Goal: Information Seeking & Learning: Learn about a topic

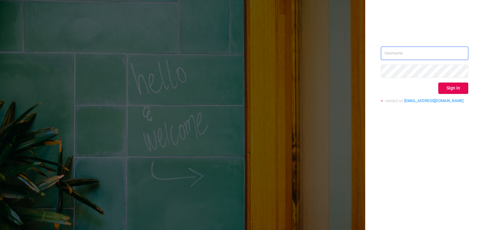
click at [400, 52] on input "text" at bounding box center [424, 53] width 87 height 13
paste input "[EMAIL_ADDRESS][DOMAIN_NAME]"
click at [440, 147] on div "Parisis@betweenx.com Sign in contact us info@protected.media" at bounding box center [424, 115] width 119 height 230
click at [458, 90] on button "Sign in" at bounding box center [453, 88] width 30 height 11
click at [387, 53] on input "Parisis@betweenx.com" at bounding box center [424, 53] width 87 height 13
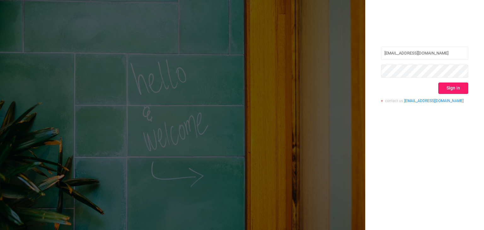
click at [452, 90] on button "Sign in" at bounding box center [453, 88] width 30 height 11
drag, startPoint x: 436, startPoint y: 54, endPoint x: 367, endPoint y: 55, distance: 68.7
click at [367, 55] on div "[EMAIL_ADDRESS][DOMAIN_NAME] Sign in contact us [EMAIL_ADDRESS][DOMAIN_NAME]" at bounding box center [424, 115] width 119 height 230
paste input "P"
click at [385, 53] on input "Parisis@betweenx.com" at bounding box center [424, 53] width 87 height 13
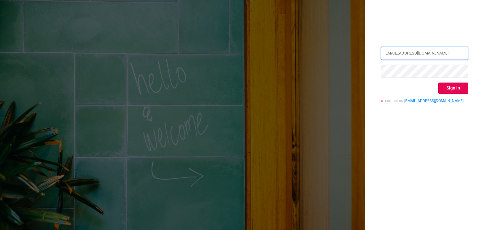
type input "[EMAIL_ADDRESS][DOMAIN_NAME]"
click at [410, 78] on div "[EMAIL_ADDRESS][DOMAIN_NAME] Sign in contact us [EMAIL_ADDRESS][DOMAIN_NAME]" at bounding box center [424, 77] width 87 height 61
click at [421, 124] on div "[EMAIL_ADDRESS][DOMAIN_NAME] Sign in contact us [EMAIL_ADDRESS][DOMAIN_NAME]" at bounding box center [424, 115] width 119 height 230
click at [451, 87] on button "Sign in" at bounding box center [453, 88] width 30 height 11
click at [366, 72] on div "[EMAIL_ADDRESS][DOMAIN_NAME] Sign in contact us [EMAIL_ADDRESS][DOMAIN_NAME]" at bounding box center [424, 115] width 119 height 230
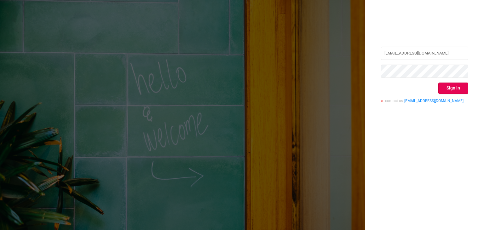
click at [417, 148] on div "[EMAIL_ADDRESS][DOMAIN_NAME] Sign in contact us [EMAIL_ADDRESS][DOMAIN_NAME]" at bounding box center [424, 115] width 119 height 230
click at [459, 85] on button "Sign in" at bounding box center [453, 88] width 30 height 11
click at [425, 51] on input "text" at bounding box center [424, 53] width 87 height 13
paste input "[EMAIL_ADDRESS][DOMAIN_NAME]"
click at [382, 54] on input "[EMAIL_ADDRESS][DOMAIN_NAME]" at bounding box center [424, 53] width 87 height 13
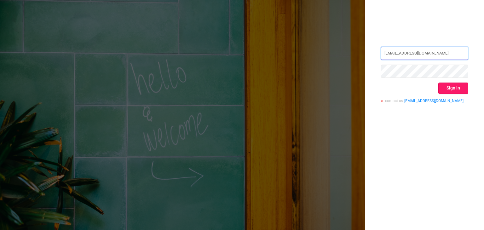
type input "[EMAIL_ADDRESS][DOMAIN_NAME]"
click at [460, 86] on button "Sign in" at bounding box center [453, 88] width 30 height 11
click at [371, 69] on div "[EMAIL_ADDRESS][DOMAIN_NAME] Sign in contact us [EMAIL_ADDRESS][DOMAIN_NAME]" at bounding box center [424, 115] width 119 height 230
click at [423, 147] on div "[EMAIL_ADDRESS][DOMAIN_NAME] Sign in contact us [EMAIL_ADDRESS][DOMAIN_NAME]" at bounding box center [424, 115] width 119 height 230
click at [448, 89] on button "Sign in" at bounding box center [453, 88] width 30 height 11
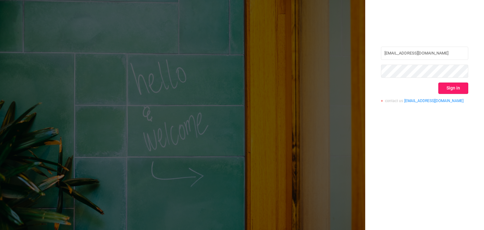
click at [450, 91] on button "Sign in" at bounding box center [453, 88] width 30 height 11
click at [454, 92] on button "Sign in" at bounding box center [453, 88] width 30 height 11
click at [332, 70] on div "[EMAIL_ADDRESS][DOMAIN_NAME] Sign in contact us [EMAIL_ADDRESS][DOMAIN_NAME]" at bounding box center [242, 115] width 484 height 230
click at [413, 157] on div "[EMAIL_ADDRESS][DOMAIN_NAME] Sign in contact us [EMAIL_ADDRESS][DOMAIN_NAME]" at bounding box center [424, 115] width 119 height 230
click at [444, 126] on div "[EMAIL_ADDRESS][DOMAIN_NAME] Sign in contact us [EMAIL_ADDRESS][DOMAIN_NAME]" at bounding box center [424, 115] width 119 height 230
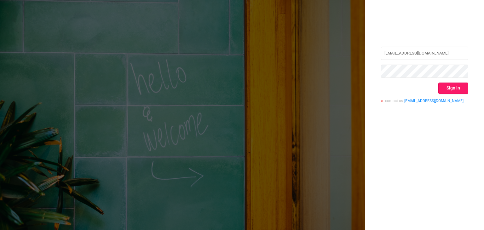
click at [451, 90] on button "Sign in" at bounding box center [453, 88] width 30 height 11
click at [361, 72] on div "[EMAIL_ADDRESS][DOMAIN_NAME] Sign in contact us [EMAIL_ADDRESS][DOMAIN_NAME]" at bounding box center [242, 115] width 484 height 230
drag, startPoint x: 413, startPoint y: 133, endPoint x: 423, endPoint y: 126, distance: 11.9
click at [413, 133] on div "[EMAIL_ADDRESS][DOMAIN_NAME] Sign in contact us [EMAIL_ADDRESS][DOMAIN_NAME]" at bounding box center [424, 115] width 119 height 230
click at [452, 87] on button "Sign in" at bounding box center [453, 88] width 30 height 11
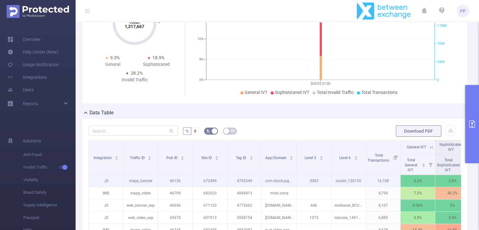
scroll to position [189, 0]
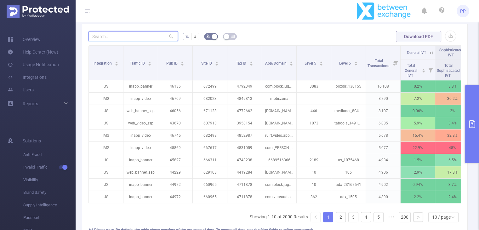
click at [148, 38] on input "text" at bounding box center [133, 36] width 89 height 10
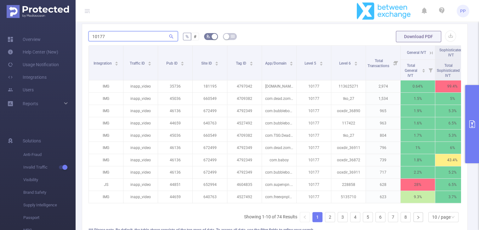
type input "10177"
drag, startPoint x: 151, startPoint y: 34, endPoint x: 88, endPoint y: 34, distance: 63.0
click at [89, 34] on input "10177" at bounding box center [133, 36] width 89 height 10
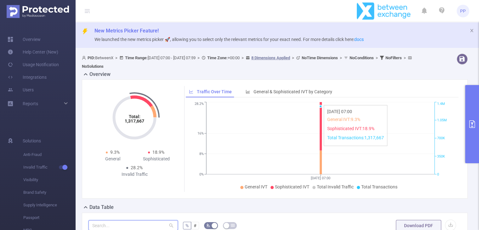
scroll to position [0, 0]
click at [474, 124] on icon "primary" at bounding box center [473, 124] width 8 height 8
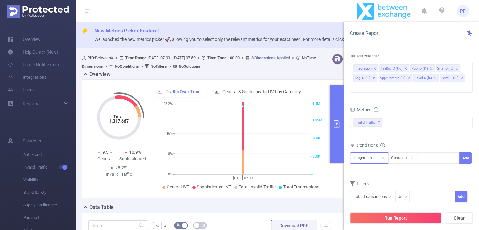
click at [371, 153] on div "Integration" at bounding box center [365, 158] width 23 height 10
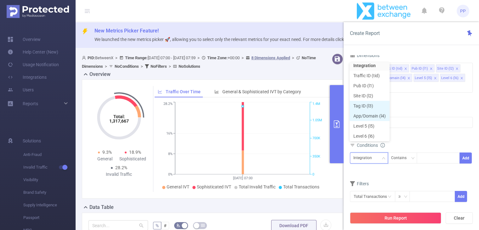
scroll to position [4, 0]
click at [372, 127] on li "Level 5 (l5)" at bounding box center [370, 125] width 40 height 10
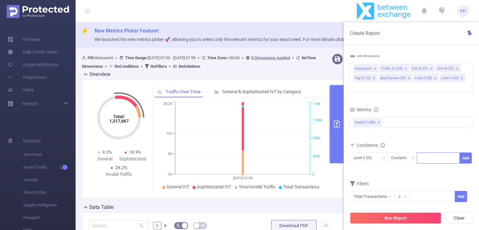
click at [432, 153] on div at bounding box center [438, 158] width 36 height 10
type input "10177"
click at [438, 141] on div "Conditions" at bounding box center [411, 146] width 123 height 10
click at [407, 153] on div "Contains" at bounding box center [401, 158] width 20 height 10
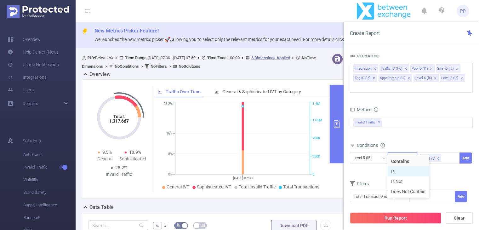
click at [407, 170] on li "Is" at bounding box center [409, 171] width 42 height 10
click at [401, 117] on div "Invalid Traffic ✕" at bounding box center [411, 122] width 123 height 11
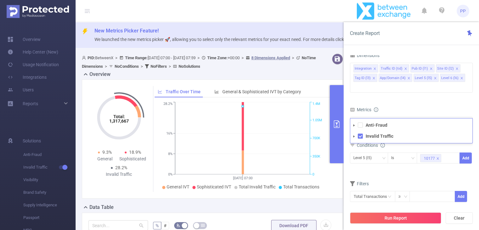
click at [402, 105] on div "Metrics" at bounding box center [411, 110] width 123 height 10
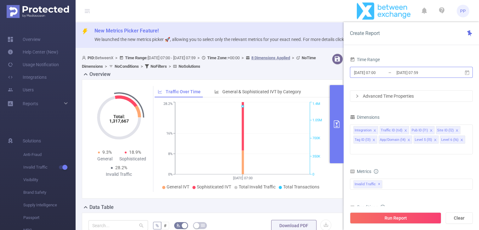
click at [426, 72] on input "[DATE] 07:59" at bounding box center [421, 72] width 51 height 9
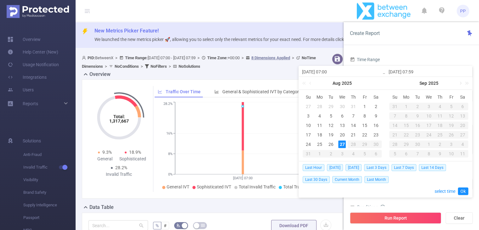
click at [343, 144] on div "27" at bounding box center [342, 145] width 8 height 8
click at [417, 70] on input "[DATE] 07:59" at bounding box center [429, 72] width 80 height 8
type input "[DATE] 1:59"
type input "[DATE] 11:59"
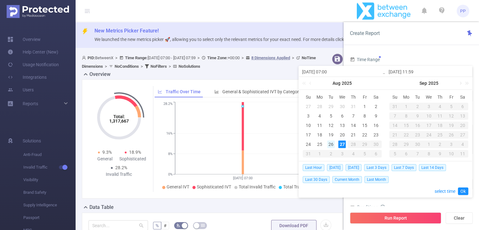
type input "[DATE] 11:59"
click at [331, 143] on div "26" at bounding box center [331, 145] width 8 height 8
type input "[DATE] 07:00"
type input "[DATE] 11:59"
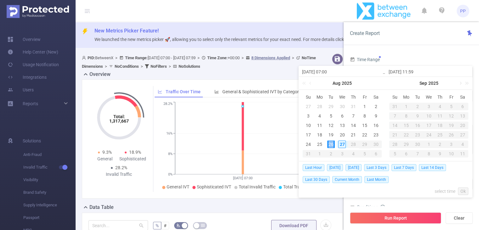
type input "[DATE] 07:00"
type input "[DATE] 11:59"
click at [331, 70] on input "[DATE] 07:00" at bounding box center [342, 72] width 80 height 8
type input "[DATE] 0:00"
type input "[DATE] 00:00"
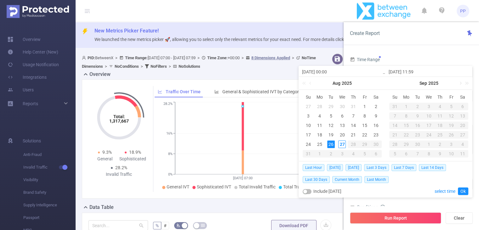
type input "[DATE] 00:00"
click at [416, 72] on input "[DATE] 11:59" at bounding box center [429, 72] width 80 height 8
type input "[DATE] 2:59"
type input "[DATE] 23:59"
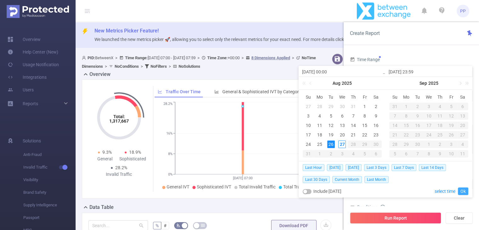
click at [463, 192] on link "Ok" at bounding box center [463, 191] width 10 height 8
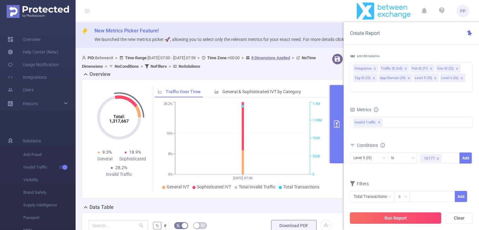
click at [398, 218] on button "Run Report" at bounding box center [395, 217] width 91 height 11
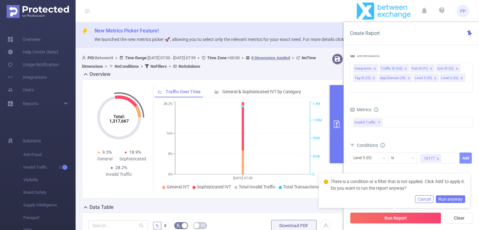
click at [465, 152] on button "Add" at bounding box center [466, 157] width 12 height 11
click at [449, 141] on div "Conditions" at bounding box center [411, 146] width 123 height 10
click at [448, 199] on button "Run anyway" at bounding box center [450, 199] width 29 height 8
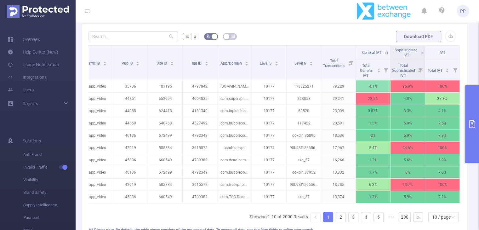
scroll to position [0, 49]
click at [475, 124] on icon "primary" at bounding box center [473, 124] width 8 height 8
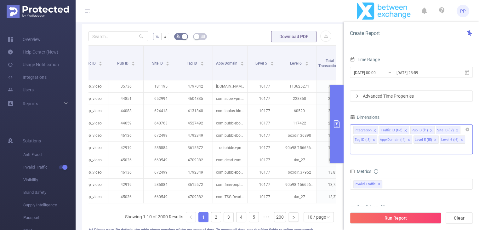
drag, startPoint x: 405, startPoint y: 131, endPoint x: 394, endPoint y: 131, distance: 11.0
click at [405, 131] on icon "icon: close" at bounding box center [405, 130] width 3 height 3
click at [374, 129] on icon "icon: close" at bounding box center [374, 130] width 3 height 3
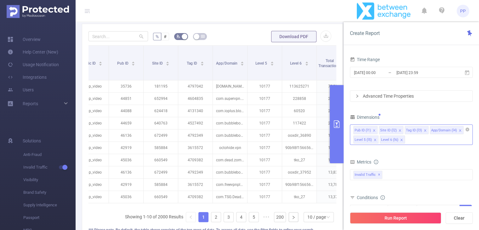
click at [399, 130] on icon "icon: close" at bounding box center [400, 130] width 2 height 2
click at [399, 130] on icon "icon: close" at bounding box center [399, 130] width 2 height 2
click at [461, 130] on icon "icon: close" at bounding box center [462, 130] width 3 height 3
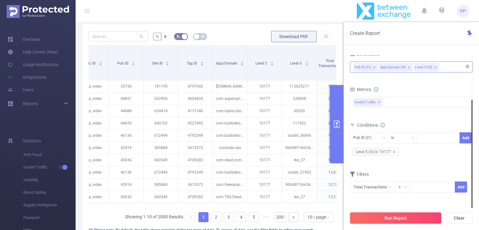
click at [409, 213] on button "Run Report" at bounding box center [395, 217] width 91 height 11
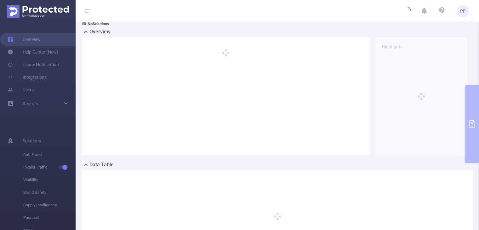
scroll to position [21, 0]
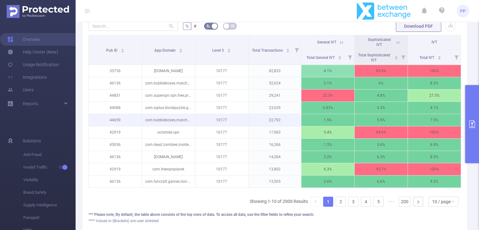
scroll to position [210, 0]
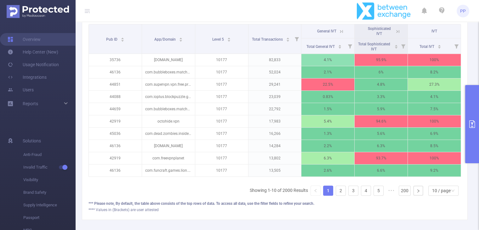
click at [397, 31] on icon at bounding box center [398, 31] width 3 height 3
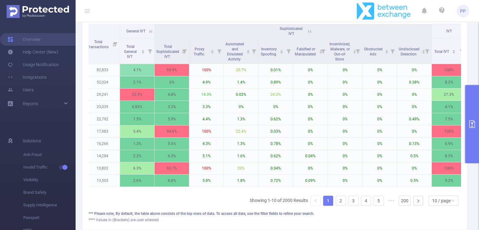
scroll to position [0, 108]
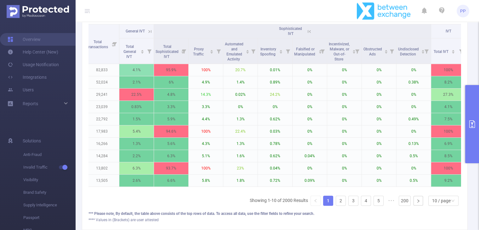
click at [308, 31] on icon at bounding box center [309, 31] width 3 height 3
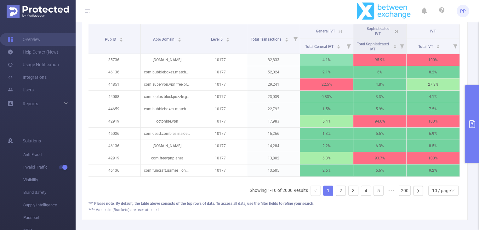
scroll to position [0, 1]
click at [340, 31] on th "General IVT" at bounding box center [326, 31] width 53 height 14
click at [339, 31] on icon at bounding box center [340, 32] width 6 height 6
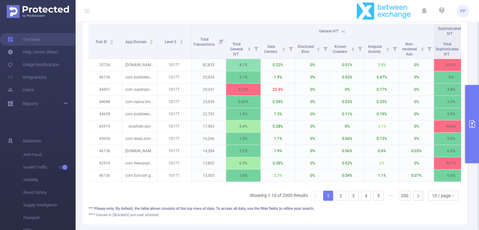
click at [344, 31] on icon at bounding box center [343, 31] width 3 height 3
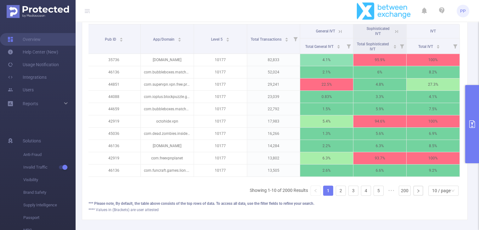
scroll to position [0, 0]
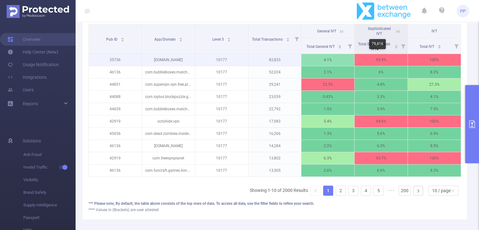
click at [388, 59] on p "95.9%" at bounding box center [381, 60] width 53 height 12
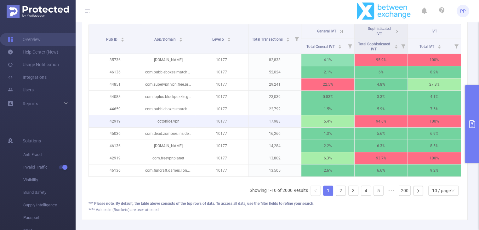
click at [373, 122] on p "94.6%" at bounding box center [381, 121] width 53 height 12
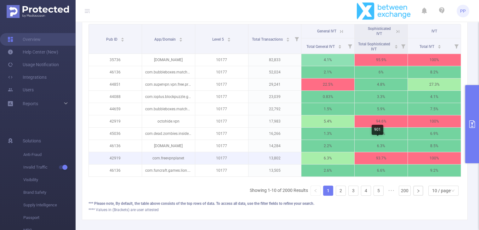
click at [379, 158] on p "93.7%" at bounding box center [381, 158] width 53 height 12
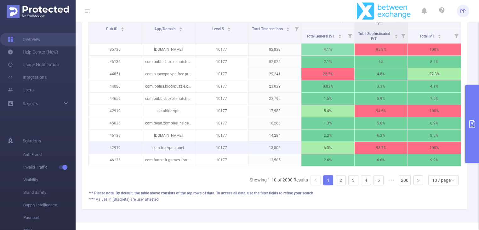
scroll to position [210, 0]
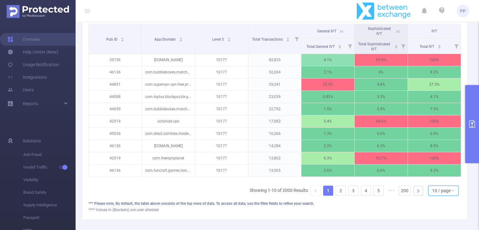
click at [433, 195] on div "10 / page" at bounding box center [441, 190] width 19 height 9
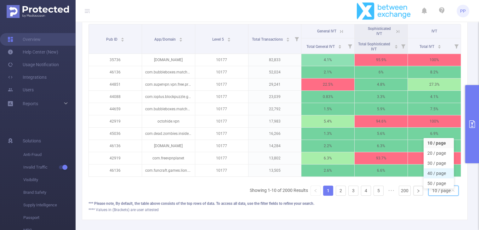
scroll to position [242, 0]
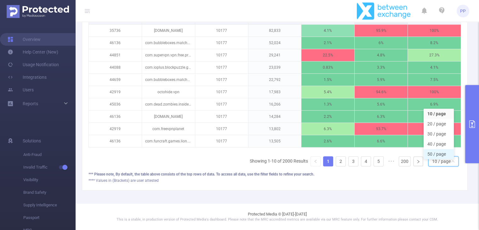
click at [439, 153] on li "50 / page" at bounding box center [439, 154] width 30 height 10
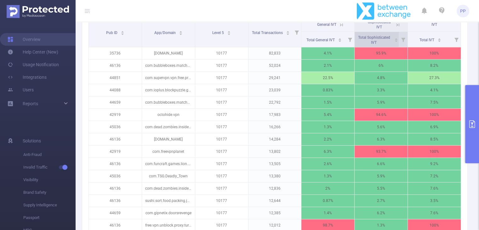
scroll to position [179, 0]
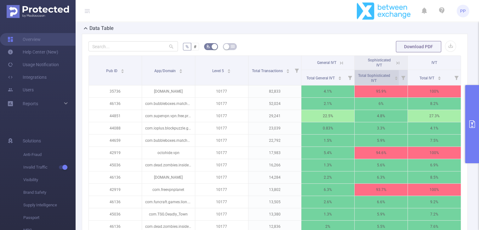
click at [395, 79] on icon "icon: caret-down" at bounding box center [396, 80] width 3 height 2
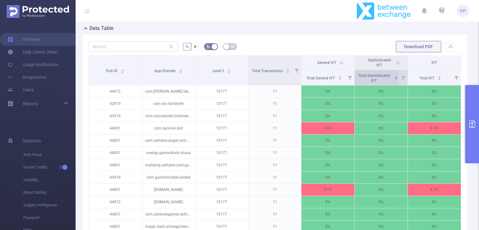
click at [395, 79] on icon "icon: caret-down" at bounding box center [396, 80] width 3 height 2
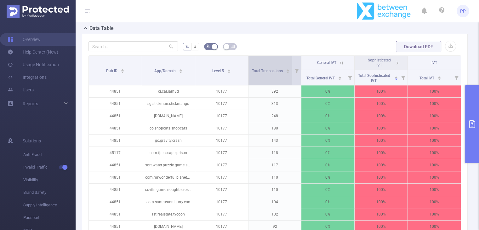
click at [286, 71] on icon "icon: caret-down" at bounding box center [287, 72] width 3 height 3
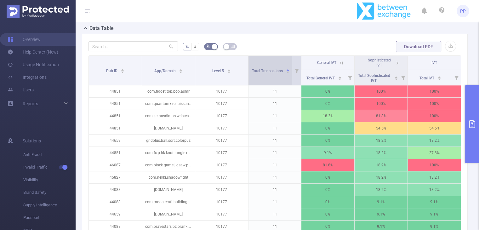
click at [286, 71] on icon "icon: caret-down" at bounding box center [287, 72] width 3 height 3
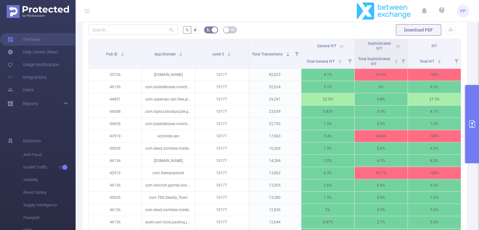
scroll to position [84, 0]
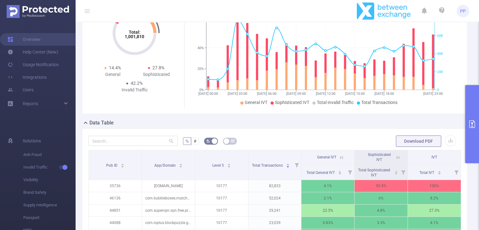
click at [472, 116] on button "primary" at bounding box center [472, 124] width 14 height 78
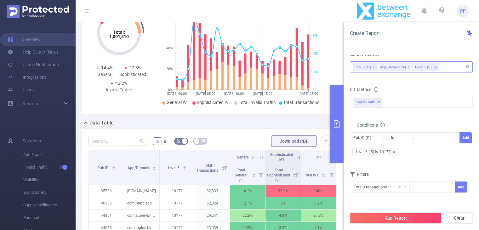
click at [408, 66] on icon "icon: close" at bounding box center [409, 67] width 3 height 3
click at [403, 218] on button "Run Report" at bounding box center [395, 217] width 91 height 11
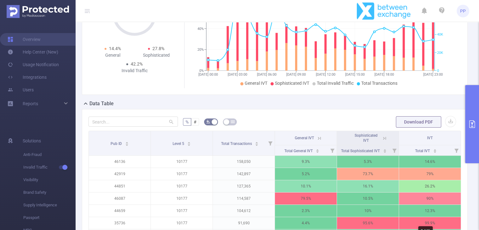
scroll to position [49, 0]
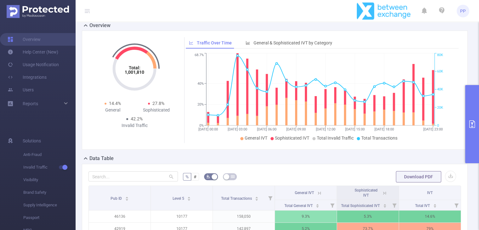
click at [470, 128] on button "primary" at bounding box center [472, 124] width 14 height 78
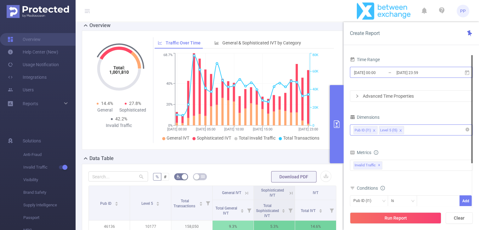
click at [413, 70] on input "[DATE] 23:59" at bounding box center [421, 72] width 51 height 9
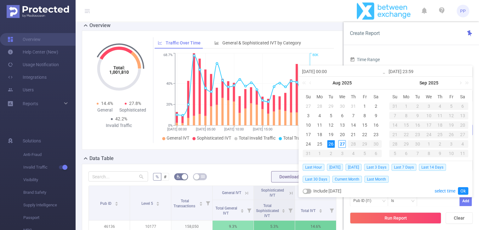
drag, startPoint x: 409, startPoint y: 71, endPoint x: 409, endPoint y: 77, distance: 6.3
click at [409, 71] on input "[DATE] 23:59" at bounding box center [429, 72] width 80 height 8
type input "[DATE] 23:59"
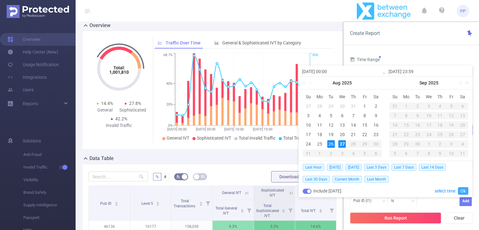
click at [463, 191] on link "Ok" at bounding box center [463, 191] width 10 height 8
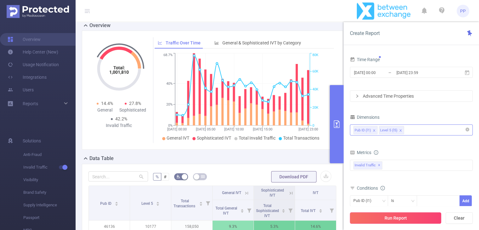
click at [396, 216] on button "Run Report" at bounding box center [395, 217] width 91 height 11
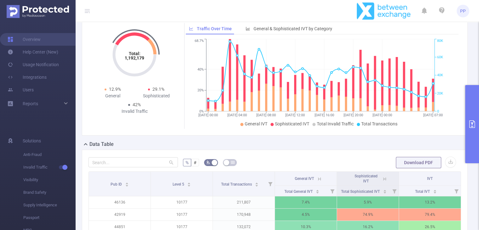
scroll to position [126, 0]
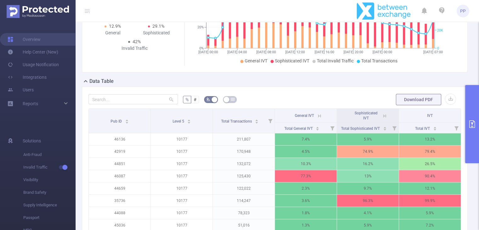
click at [472, 153] on button "primary" at bounding box center [472, 124] width 14 height 78
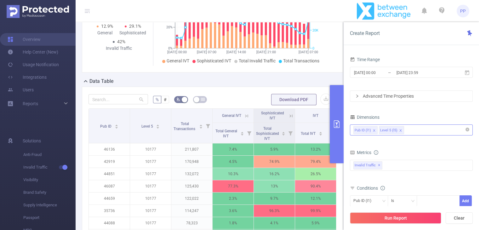
click at [336, 127] on icon "primary" at bounding box center [337, 124] width 6 height 8
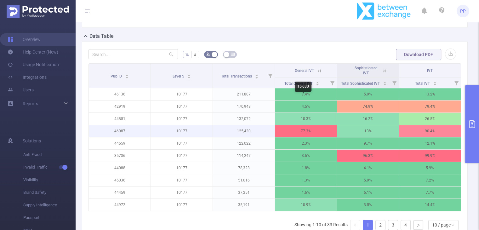
scroll to position [189, 0]
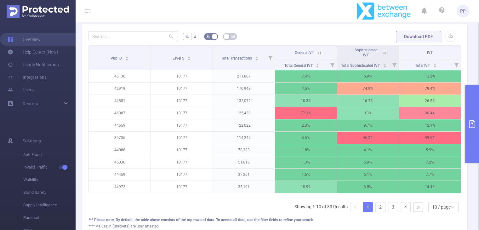
click at [83, 8] on header "PP" at bounding box center [239, 11] width 479 height 22
click at [84, 9] on icon at bounding box center [87, 11] width 8 height 22
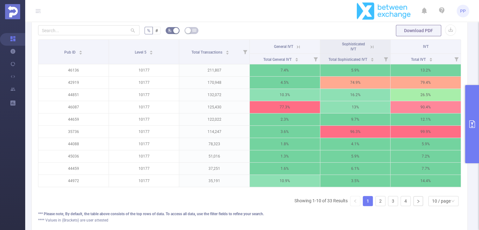
click at [474, 126] on icon "primary" at bounding box center [473, 124] width 8 height 8
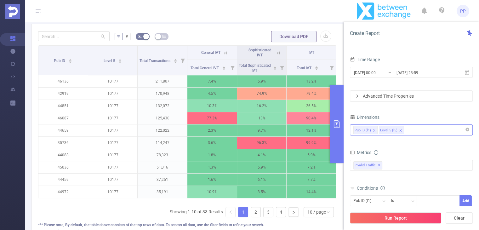
click at [415, 127] on div "Pub ID (l1) Level 5 (l5)" at bounding box center [412, 130] width 116 height 10
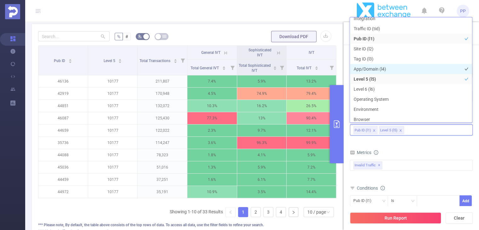
scroll to position [0, 0]
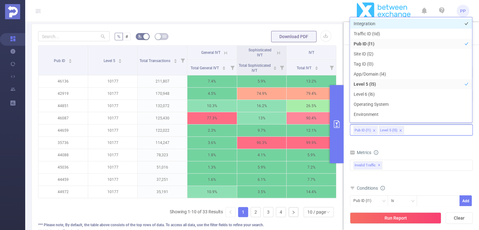
click at [374, 20] on li "Integration" at bounding box center [411, 24] width 122 height 10
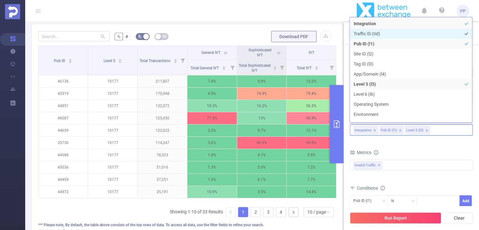
click at [375, 33] on li "Traffic ID (tid)" at bounding box center [411, 34] width 122 height 10
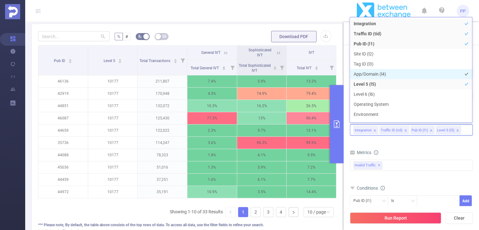
click at [383, 73] on li "App/Domain (l4)" at bounding box center [411, 74] width 122 height 10
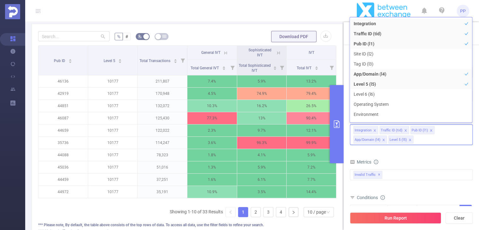
scroll to position [17, 0]
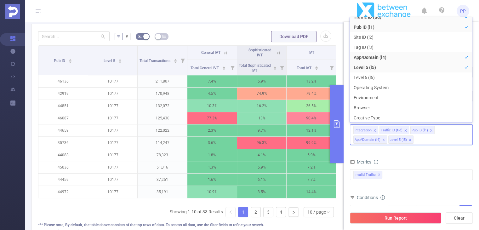
click at [414, 152] on form "Dimensions Integration Traffic ID (tid) Pub ID (l1) App/Domain (l4) Level 5 (l5…" at bounding box center [411, 193] width 123 height 160
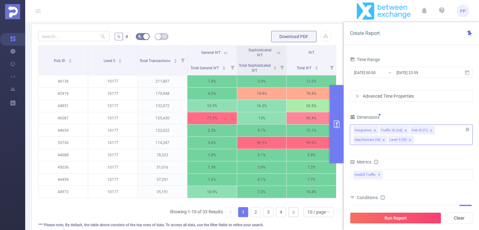
click at [418, 138] on div "Integration Traffic ID (tid) Pub ID (l1) App/Domain (l4) Level 5 (l5)" at bounding box center [411, 134] width 123 height 20
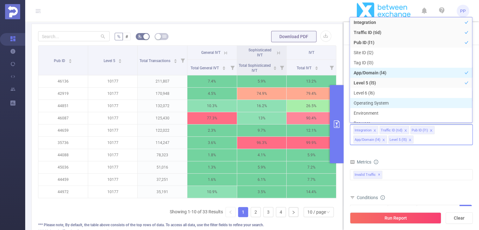
scroll to position [7, 0]
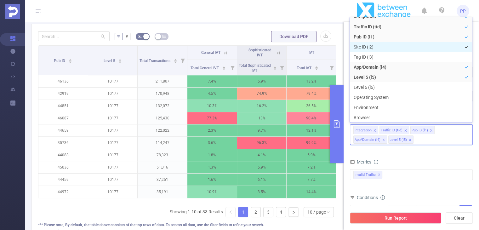
click at [406, 49] on li "Site ID (l2)" at bounding box center [411, 47] width 122 height 10
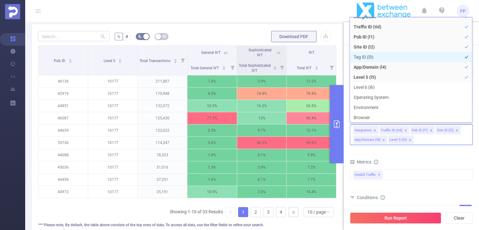
click at [402, 56] on li "Tag ID (l3)" at bounding box center [411, 57] width 122 height 10
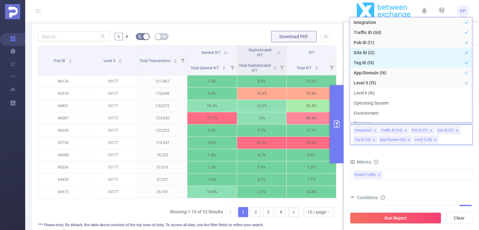
scroll to position [0, 0]
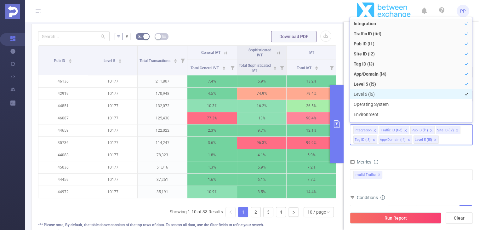
click at [409, 92] on li "Level 6 (l6)" at bounding box center [411, 94] width 122 height 10
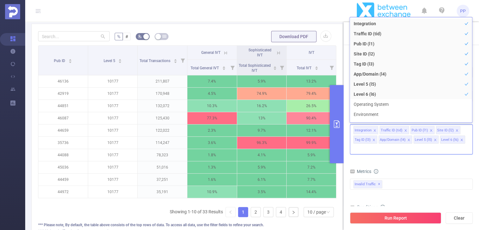
click at [403, 155] on form "Dimensions Integration Traffic ID (tid) Pub ID (l1) Site ID (l2) Tag ID (l3) Ap…" at bounding box center [411, 198] width 123 height 170
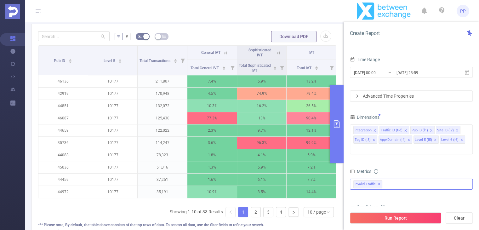
click at [406, 179] on div "Invalid Traffic ✕ Anti-Fraud Invalid Traffic" at bounding box center [411, 184] width 123 height 11
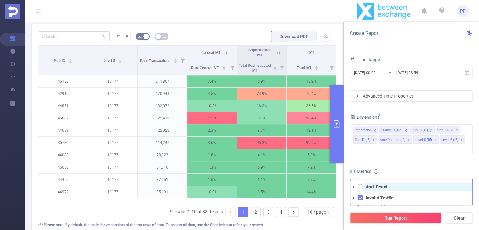
click at [394, 183] on span "Anti-Fraud" at bounding box center [418, 187] width 108 height 9
click at [403, 167] on div "Metrics" at bounding box center [411, 172] width 123 height 10
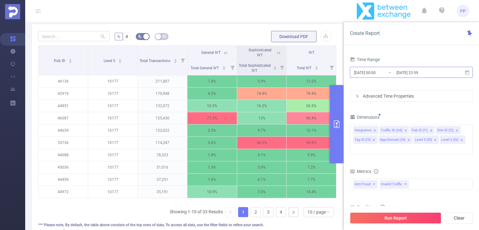
click at [418, 73] on input "[DATE] 23:59" at bounding box center [421, 72] width 51 height 9
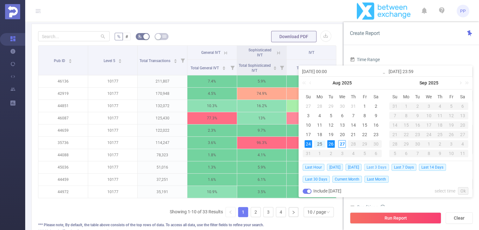
click at [386, 167] on span "Last 3 Days" at bounding box center [376, 167] width 25 height 7
type input "[DATE] 00:00"
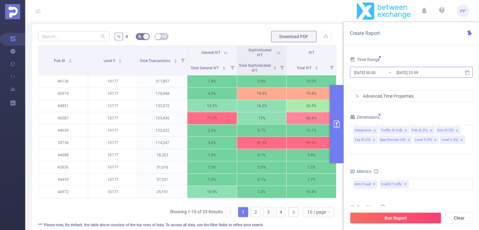
click at [435, 74] on input "[DATE] 23:59" at bounding box center [421, 72] width 51 height 9
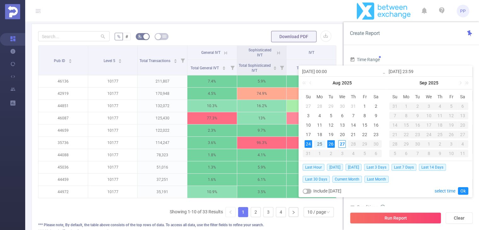
click at [324, 191] on div "Include [DATE]" at bounding box center [322, 191] width 39 height 12
click at [312, 189] on div "Include [DATE]" at bounding box center [322, 191] width 39 height 12
click at [310, 189] on button "button" at bounding box center [307, 191] width 9 height 5
type input "[DATE] 23:59"
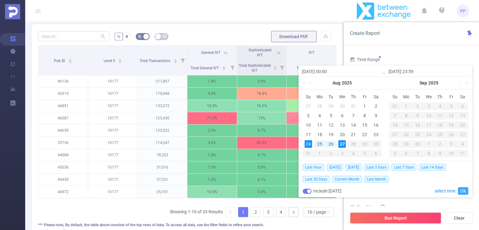
click at [463, 187] on link "Ok" at bounding box center [463, 191] width 10 height 8
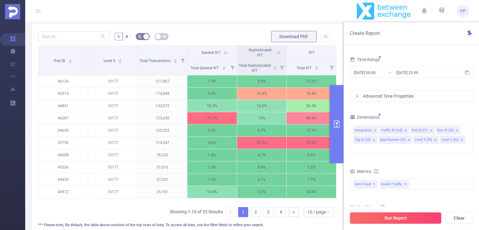
click at [411, 215] on button "Run Report" at bounding box center [395, 217] width 91 height 11
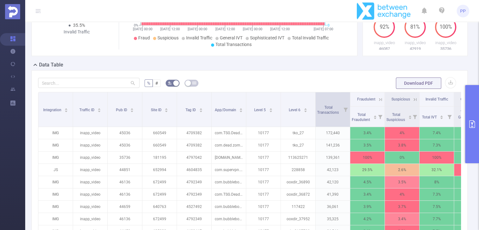
scroll to position [147, 0]
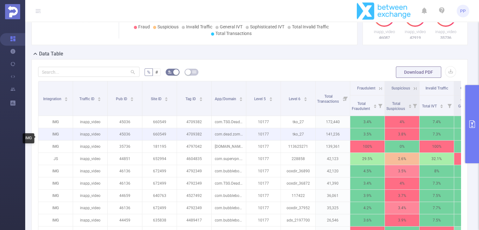
click at [54, 139] on p "IMG" at bounding box center [55, 134] width 34 height 12
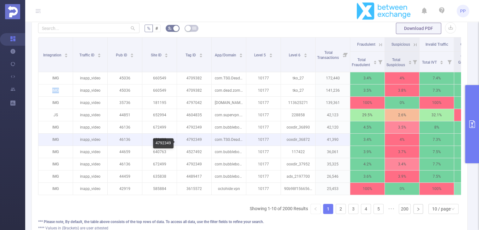
scroll to position [160, 0]
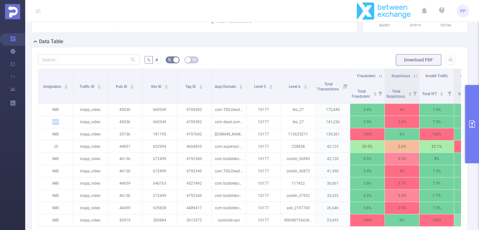
click at [475, 132] on button "primary" at bounding box center [472, 124] width 14 height 78
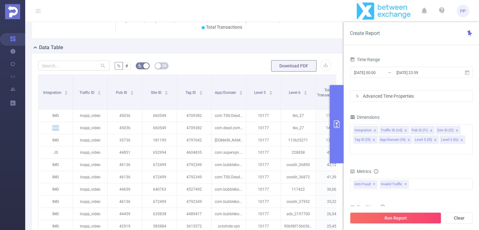
click at [456, 130] on icon "icon: close" at bounding box center [457, 130] width 3 height 3
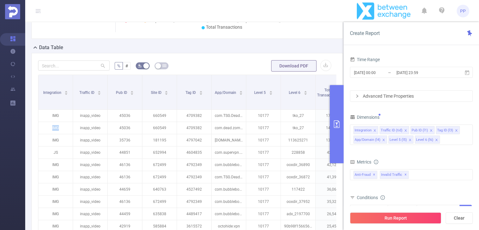
click at [455, 130] on icon "icon: close" at bounding box center [456, 130] width 3 height 3
click at [435, 140] on icon "icon: close" at bounding box center [436, 139] width 3 height 3
click at [415, 147] on div "Dimensions Integration Traffic ID (tid) Pub ID (l1) App/Domain (l4) Level 5 (l5)" at bounding box center [411, 131] width 123 height 37
click at [408, 215] on button "Run Report" at bounding box center [395, 217] width 91 height 11
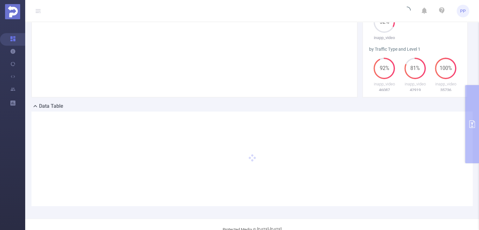
scroll to position [84, 0]
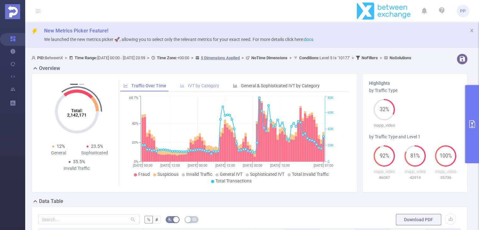
click at [196, 88] on span "IVT by Category" at bounding box center [203, 85] width 31 height 5
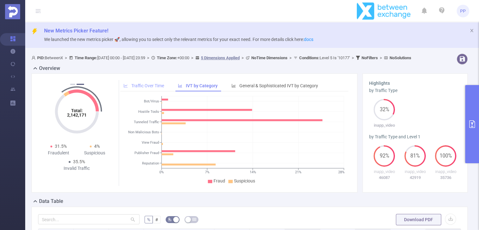
click at [156, 88] on span "Traffic Over Time" at bounding box center [147, 85] width 33 height 5
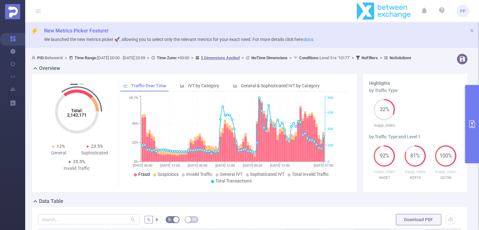
click at [146, 177] on span "Fraud" at bounding box center [144, 174] width 12 height 5
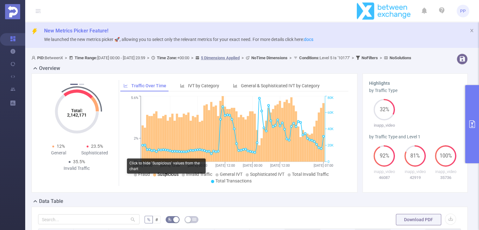
click at [158, 177] on span "Suspicious" at bounding box center [168, 174] width 21 height 5
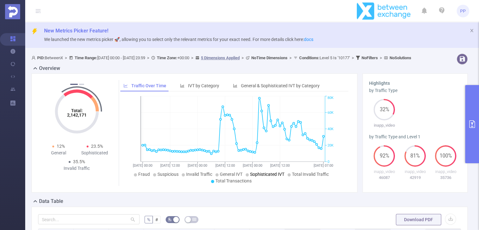
click at [270, 177] on span "Sophisticated IVT" at bounding box center [267, 174] width 34 height 5
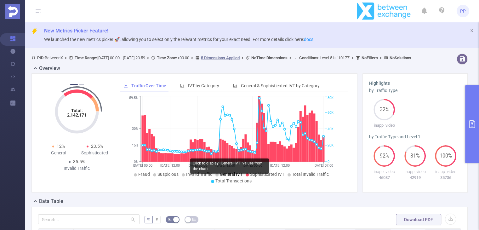
click at [223, 177] on span "General IVT" at bounding box center [231, 174] width 23 height 5
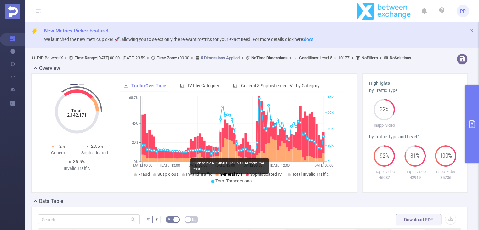
click at [234, 177] on span "General IVT" at bounding box center [231, 174] width 23 height 5
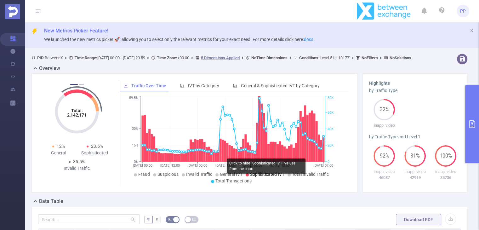
click at [251, 177] on span "Sophisticated IVT" at bounding box center [267, 174] width 34 height 5
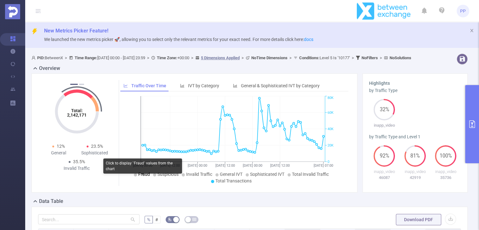
click at [141, 177] on span "Fraud" at bounding box center [144, 174] width 12 height 5
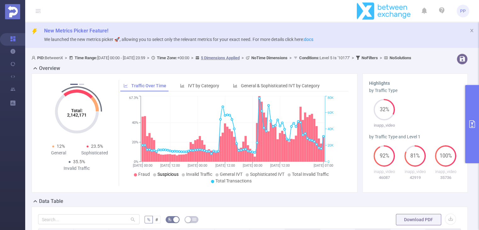
click at [161, 177] on span "Suspicious" at bounding box center [168, 174] width 21 height 5
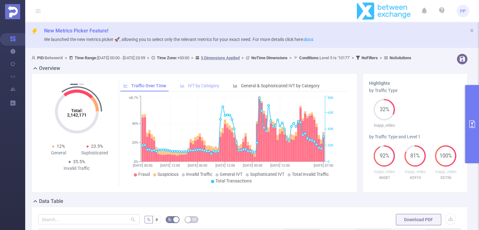
click at [201, 88] on span "IVT by Category" at bounding box center [203, 85] width 31 height 5
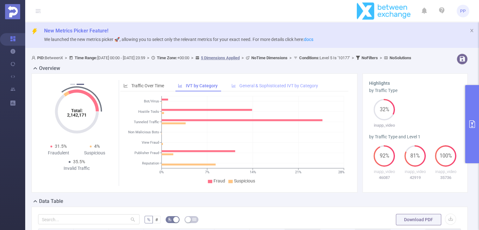
click at [253, 92] on div "General & Sophisticated IVT by Category" at bounding box center [274, 86] width 93 height 12
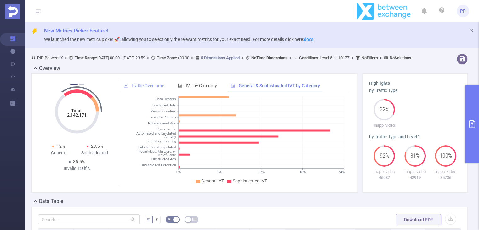
click at [160, 88] on span "Traffic Over Time" at bounding box center [147, 85] width 33 height 5
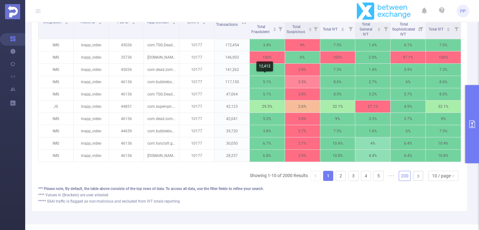
scroll to position [191, 0]
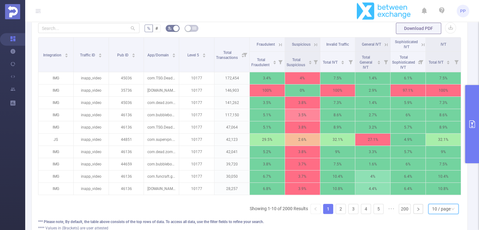
click at [440, 214] on div "10 / page" at bounding box center [441, 208] width 19 height 9
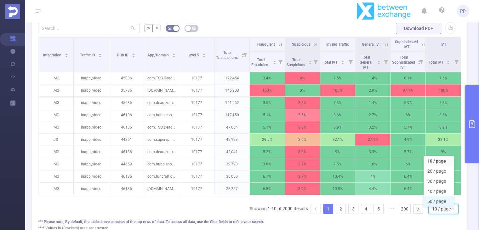
click at [438, 206] on li "50 / page" at bounding box center [439, 201] width 30 height 10
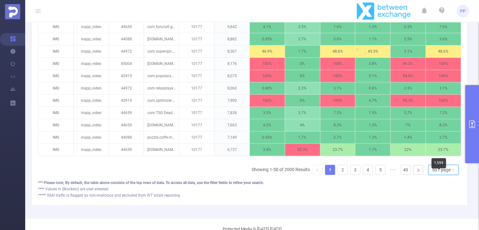
scroll to position [743, 0]
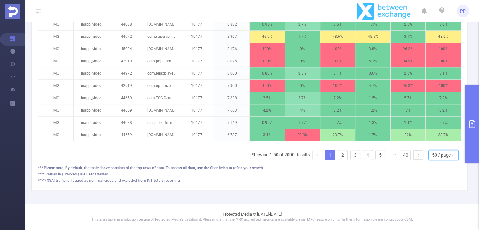
click at [434, 158] on div "50 / page" at bounding box center [441, 154] width 19 height 9
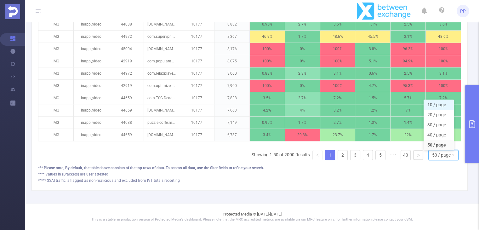
click at [433, 103] on li "10 / page" at bounding box center [439, 105] width 30 height 10
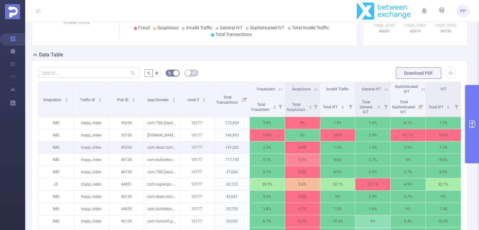
scroll to position [191, 0]
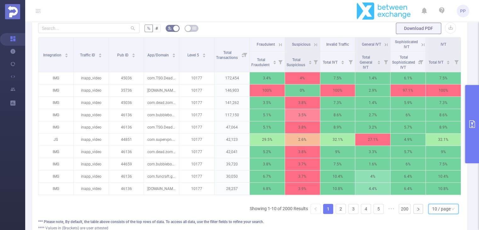
click at [444, 214] on div "10 / page" at bounding box center [441, 208] width 19 height 9
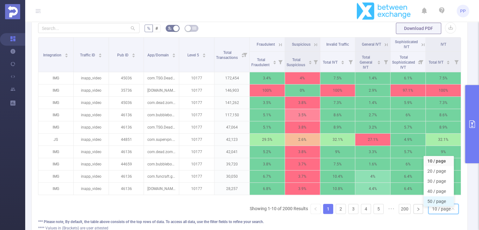
click at [441, 204] on li "50 / page" at bounding box center [439, 201] width 30 height 10
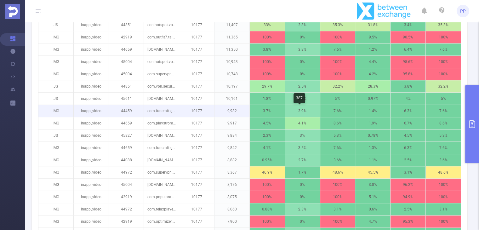
scroll to position [743, 0]
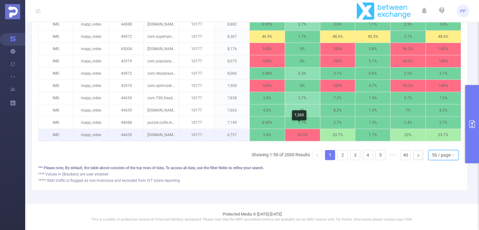
click at [299, 129] on p "20.3%" at bounding box center [302, 135] width 35 height 12
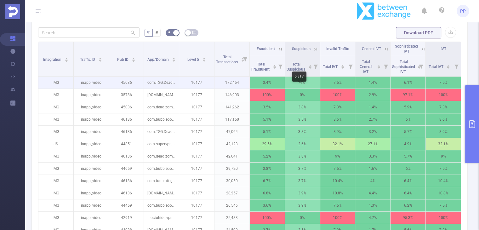
scroll to position [176, 0]
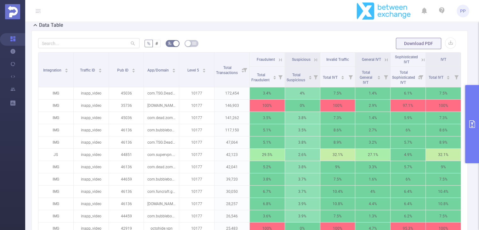
click at [279, 61] on icon at bounding box center [280, 59] width 3 height 3
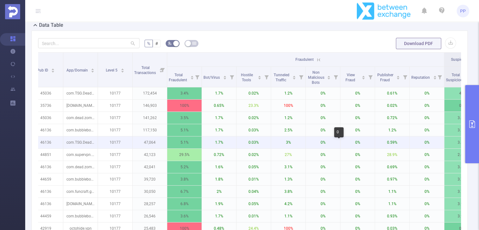
scroll to position [0, 95]
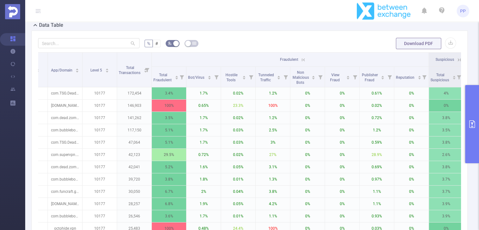
click at [301, 63] on icon at bounding box center [304, 60] width 6 height 6
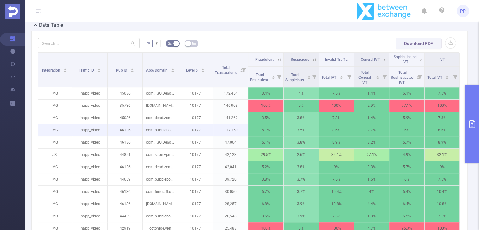
scroll to position [0, 1]
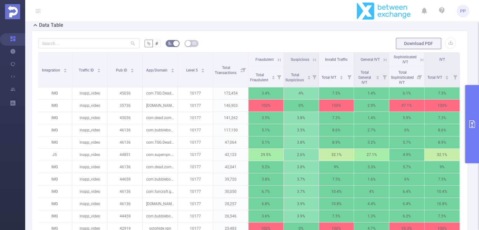
click at [419, 63] on icon at bounding box center [422, 60] width 6 height 6
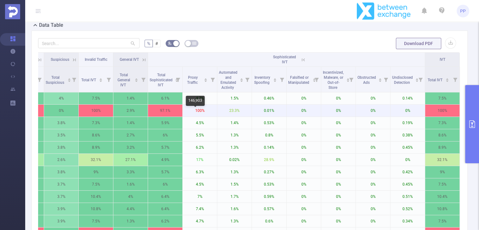
scroll to position [0, 210]
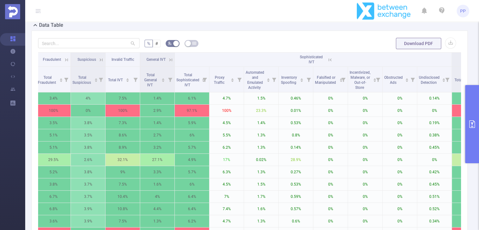
click at [329, 62] on icon at bounding box center [330, 60] width 6 height 6
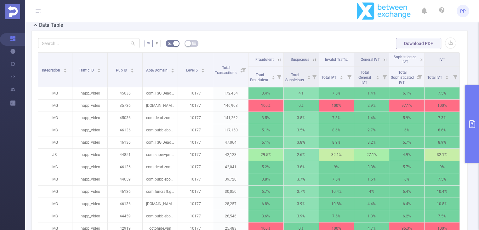
scroll to position [0, 1]
click at [279, 63] on icon at bounding box center [279, 60] width 6 height 6
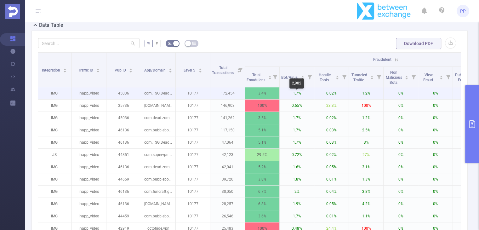
scroll to position [0, 96]
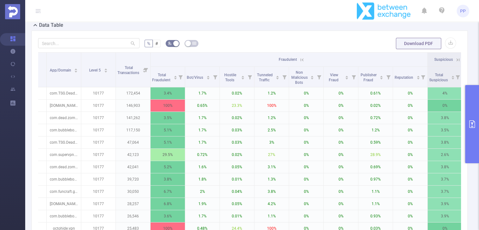
click at [304, 63] on icon at bounding box center [302, 60] width 6 height 6
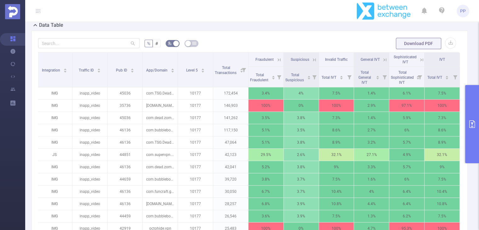
scroll to position [0, 1]
click at [314, 63] on icon at bounding box center [315, 60] width 6 height 6
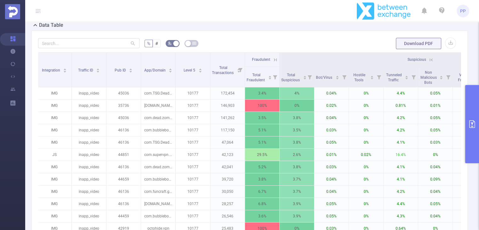
click at [432, 63] on icon at bounding box center [431, 60] width 6 height 6
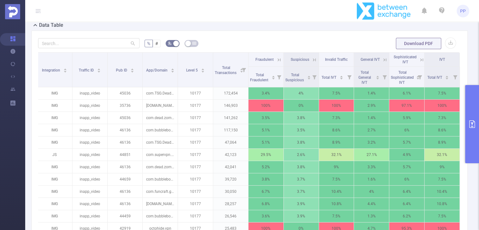
click at [380, 63] on icon at bounding box center [384, 59] width 8 height 6
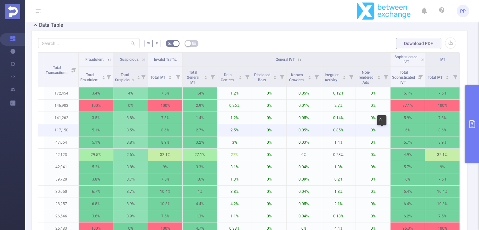
scroll to position [0, 172]
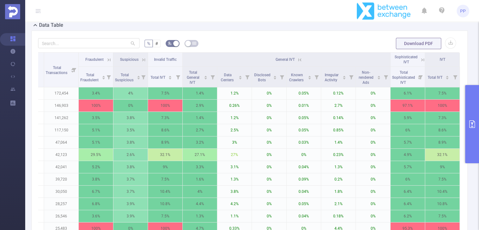
click at [297, 63] on icon at bounding box center [300, 60] width 6 height 6
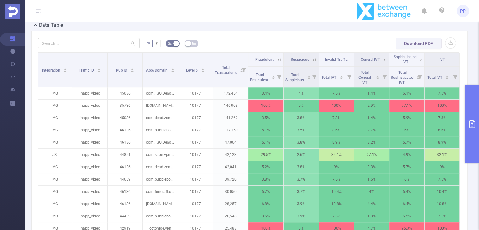
scroll to position [0, 1]
click at [419, 63] on icon at bounding box center [422, 60] width 6 height 6
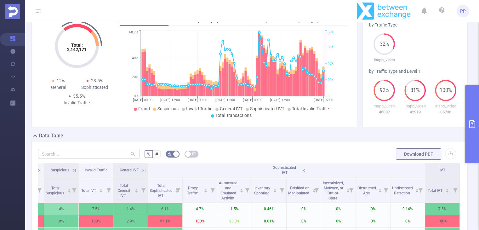
scroll to position [55, 0]
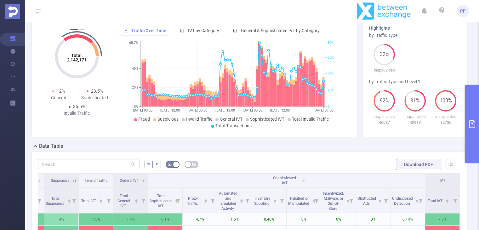
click at [473, 124] on icon "primary" at bounding box center [473, 124] width 8 height 8
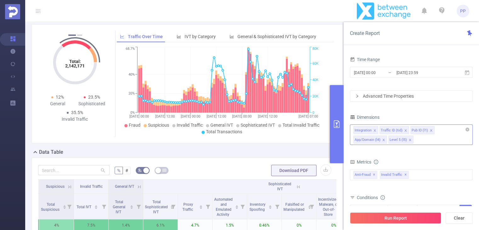
click at [393, 140] on div "Integration Traffic ID (tid) Pub ID (l1) App/Domain (l4) Level 5 (l5)" at bounding box center [411, 134] width 123 height 20
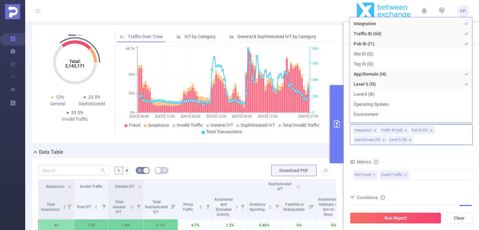
scroll to position [7, 0]
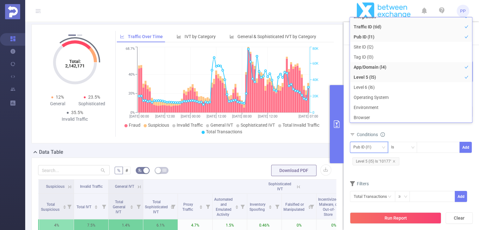
click at [370, 149] on div "Pub ID (l1)" at bounding box center [365, 147] width 22 height 10
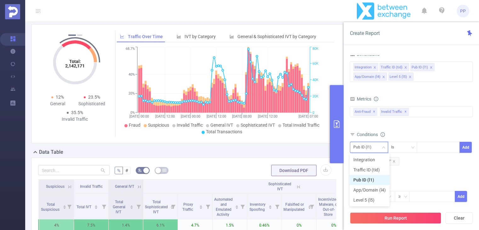
scroll to position [0, 0]
click at [371, 168] on li "Traffic ID (tid)" at bounding box center [370, 170] width 40 height 10
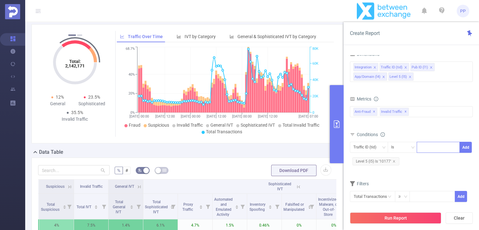
click at [424, 147] on div at bounding box center [438, 147] width 36 height 10
click at [407, 147] on div "Is" at bounding box center [402, 147] width 23 height 10
click at [412, 132] on div "Conditions" at bounding box center [411, 135] width 123 height 10
click at [407, 79] on div "Integration Traffic ID (tid) Pub ID (l1) App/Domain (l4) Level 5 (l5)" at bounding box center [411, 71] width 123 height 20
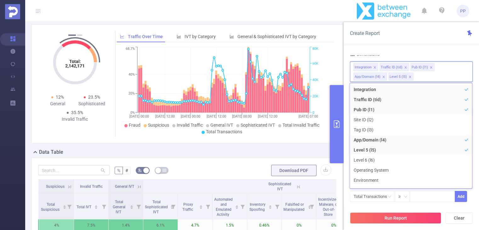
click at [339, 125] on icon "primary" at bounding box center [337, 124] width 6 height 8
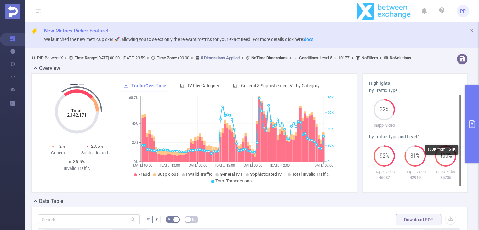
scroll to position [32, 0]
